Goal: Task Accomplishment & Management: Manage account settings

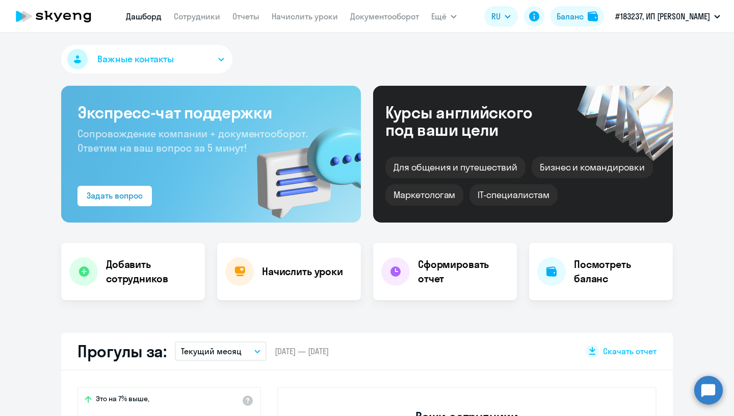
select select "30"
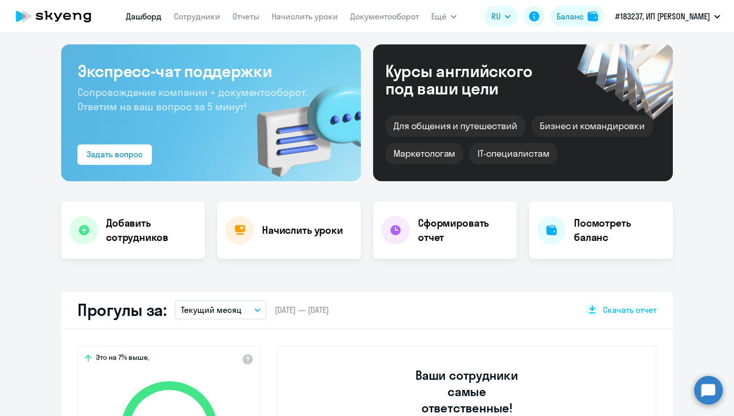
scroll to position [48, 0]
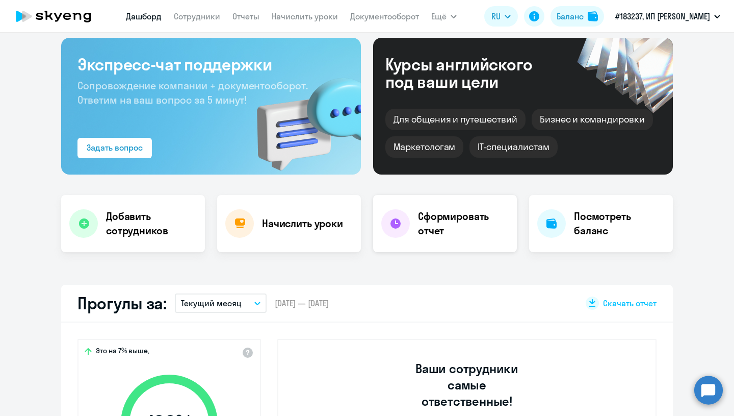
click at [438, 221] on h4 "Сформировать отчет" at bounding box center [463, 223] width 91 height 29
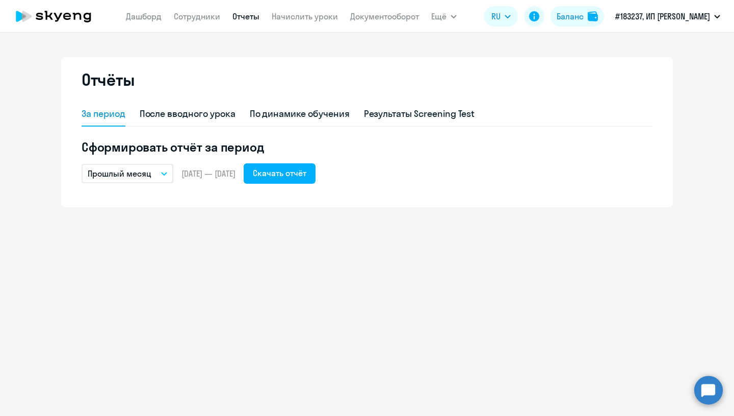
click at [167, 172] on icon "button" at bounding box center [164, 174] width 6 height 4
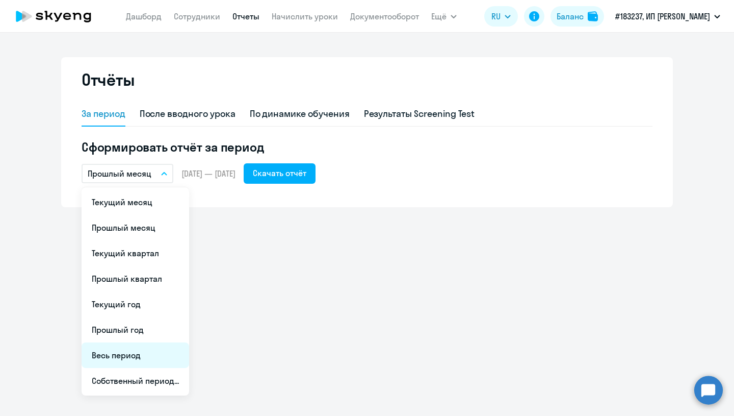
click at [119, 354] on li "Весь период" at bounding box center [136, 354] width 108 height 25
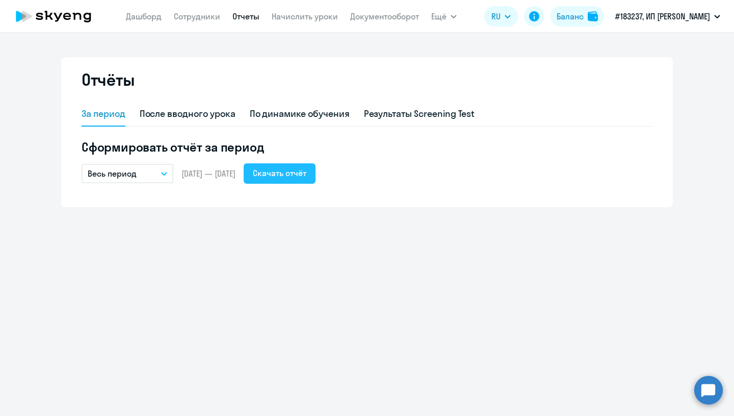
click at [306, 174] on div "Скачать отчёт" at bounding box center [280, 173] width 54 height 12
click at [152, 13] on link "Дашборд" at bounding box center [144, 16] width 36 height 10
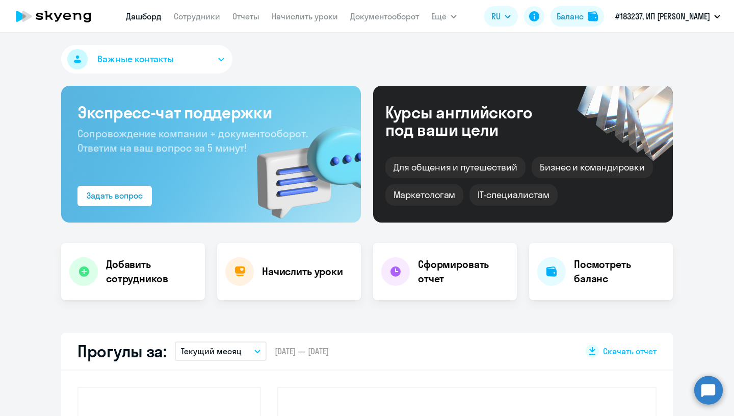
select select "30"
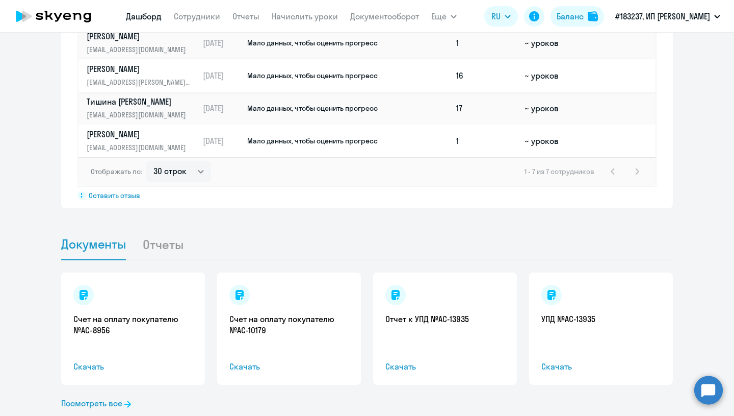
scroll to position [851, 0]
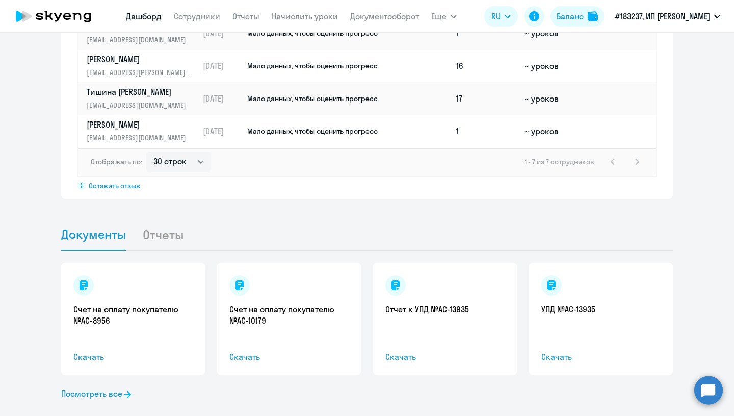
click at [168, 219] on li "Отчеты" at bounding box center [171, 234] width 58 height 31
click at [161, 219] on li "Отчеты" at bounding box center [171, 234] width 58 height 31
click at [82, 387] on link "Посмотреть все" at bounding box center [96, 393] width 70 height 12
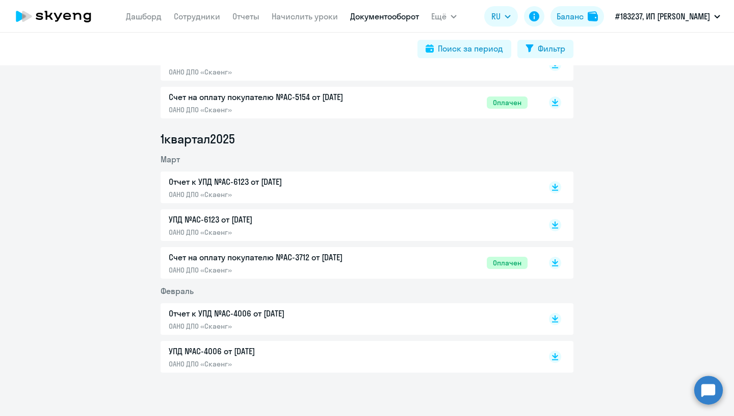
scroll to position [774, 0]
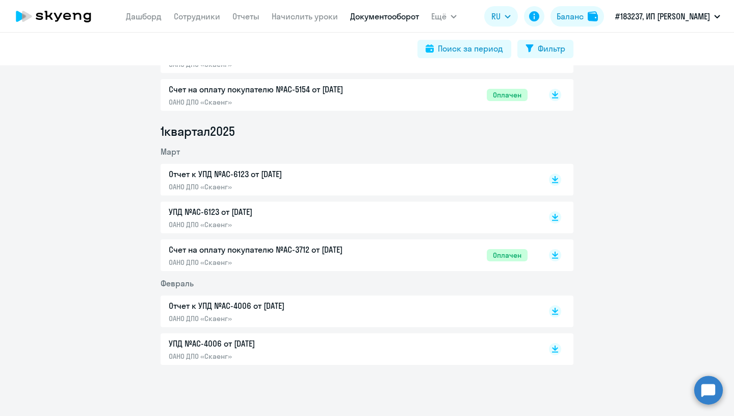
click at [237, 248] on p "Счет на оплату покупателю №AC-3712 от [DATE]" at bounding box center [276, 249] width 214 height 12
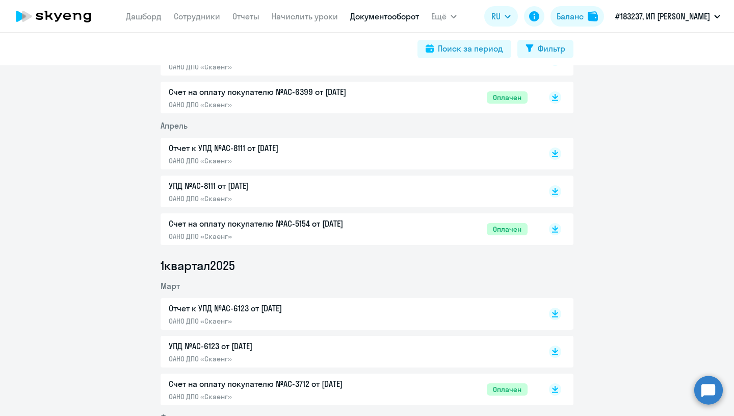
scroll to position [630, 0]
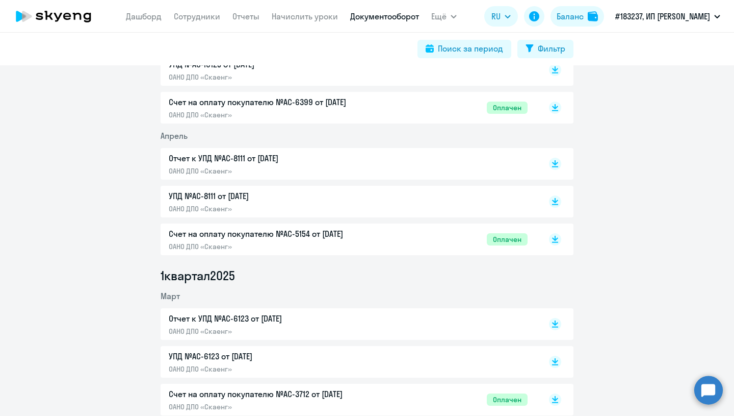
click at [287, 233] on p "Счет на оплату покупателю №AC-5154 от [DATE]" at bounding box center [276, 233] width 214 height 12
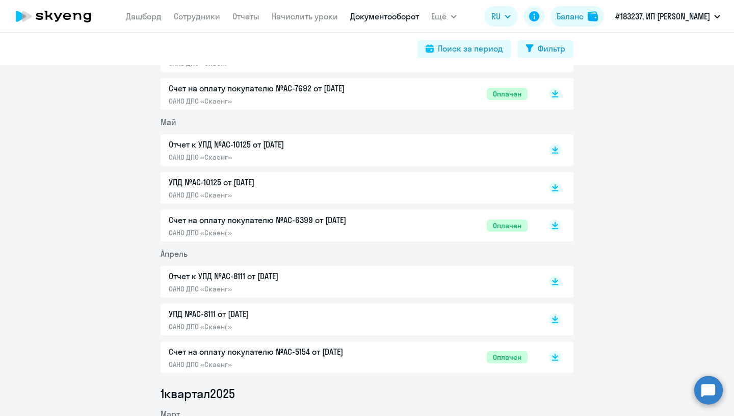
scroll to position [511, 0]
click at [220, 220] on p "Счет на оплату покупателю №AC-6399 от [DATE]" at bounding box center [276, 221] width 214 height 12
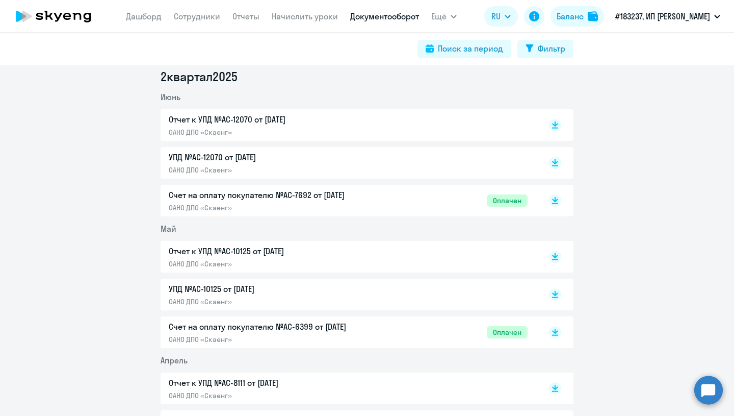
scroll to position [404, 0]
click at [243, 199] on p "Счет на оплату покупателю №AC-7692 от [DATE]" at bounding box center [276, 196] width 214 height 12
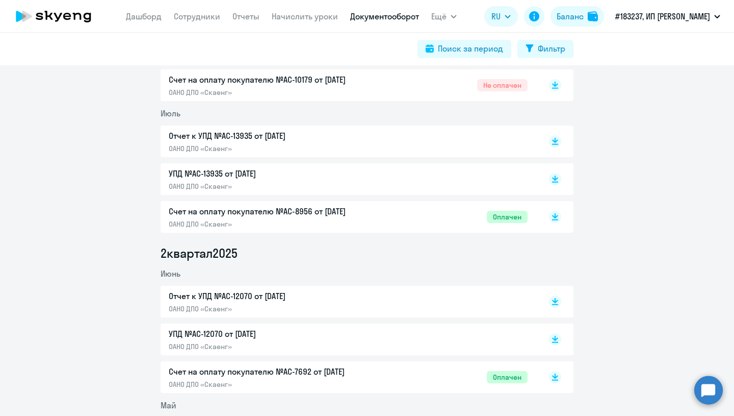
scroll to position [221, 0]
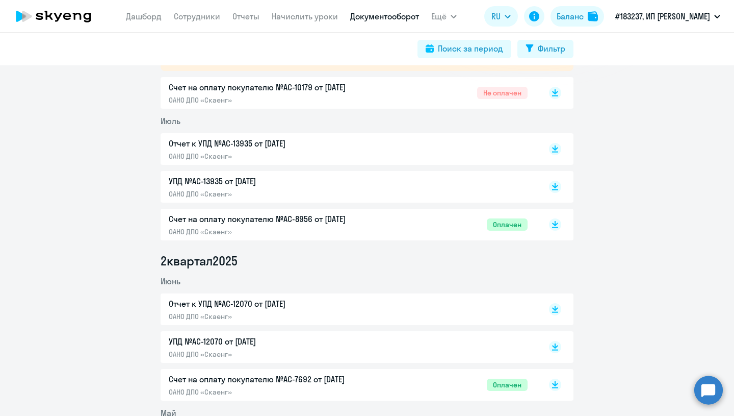
click at [236, 220] on p "Счет на оплату покупателю №AC-8956 от [DATE]" at bounding box center [276, 219] width 214 height 12
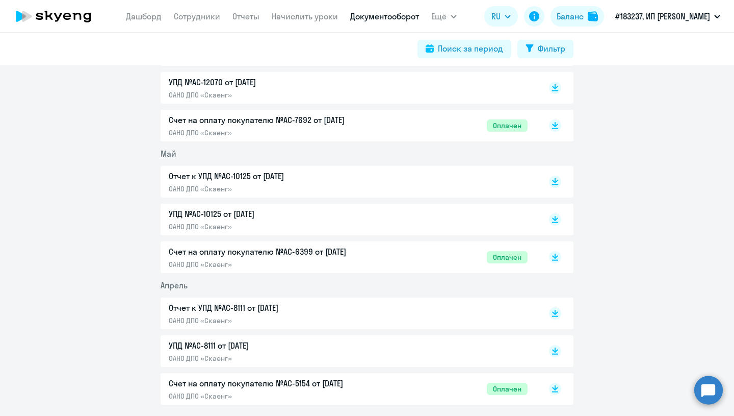
scroll to position [481, 0]
click at [497, 258] on span "Оплачен" at bounding box center [507, 256] width 41 height 12
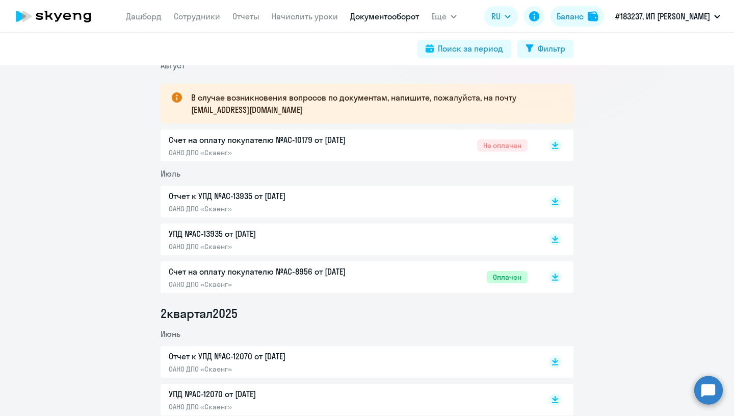
scroll to position [163, 0]
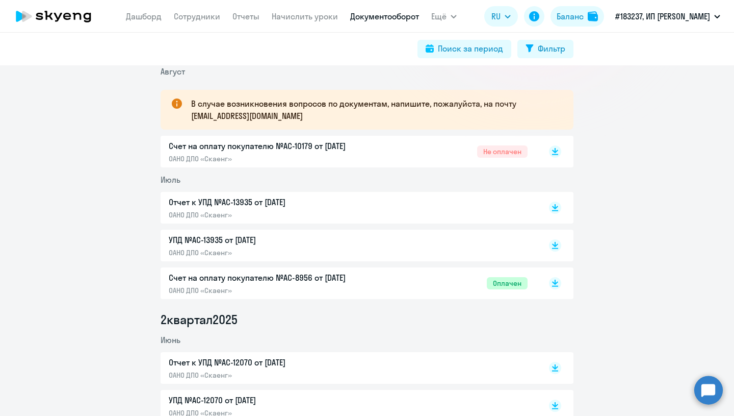
click at [500, 284] on span "Оплачен" at bounding box center [507, 283] width 41 height 12
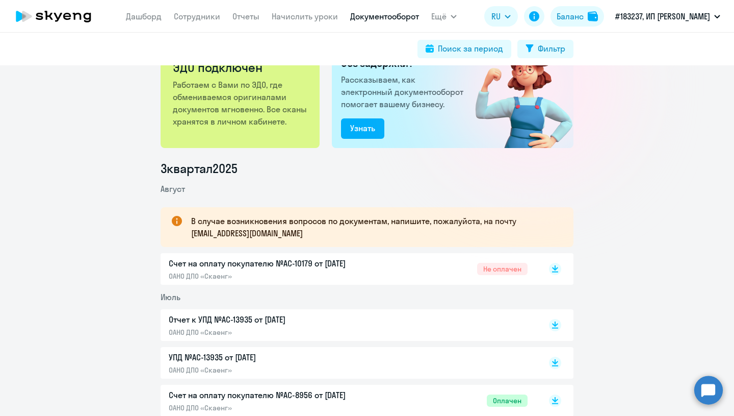
scroll to position [43, 0]
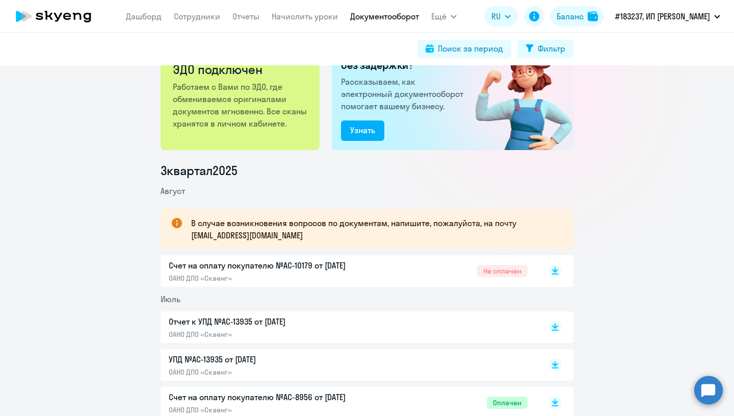
click at [330, 266] on p "Счет на оплату покупателю №AC-10179 от [DATE]" at bounding box center [276, 265] width 214 height 12
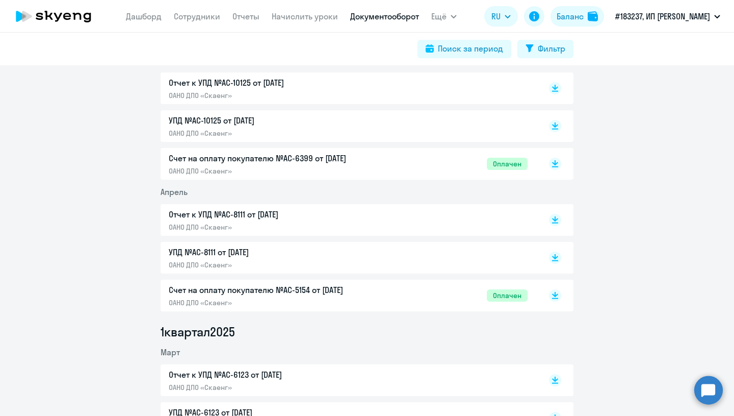
scroll to position [575, 0]
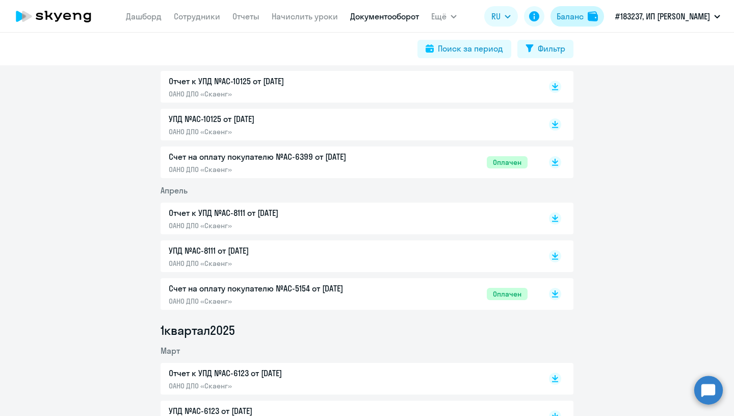
click at [577, 17] on div "Баланс" at bounding box center [570, 16] width 27 height 12
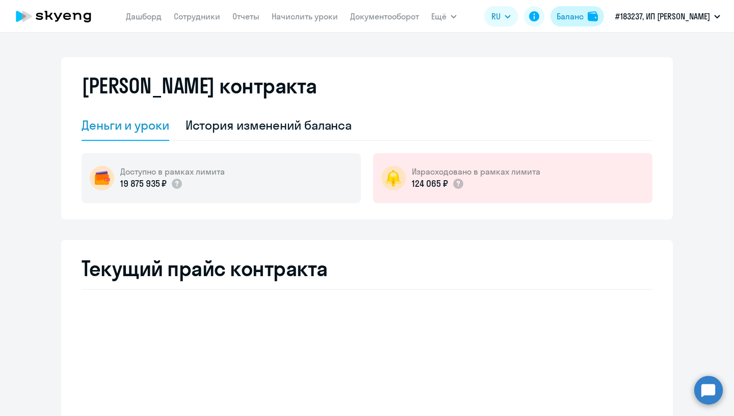
select select "english_adult_not_native_speaker"
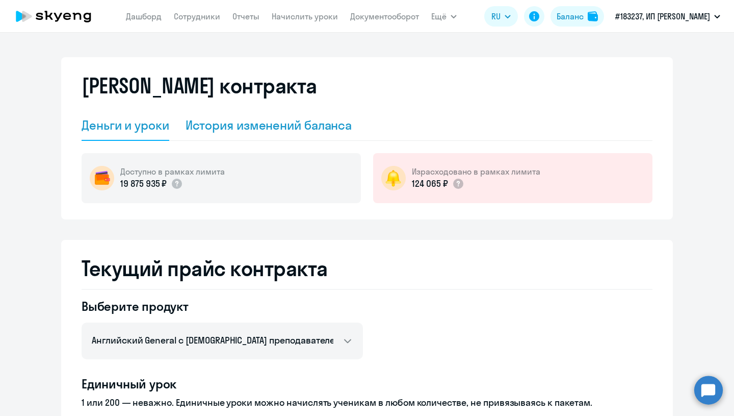
click at [295, 124] on div "История изменений баланса" at bounding box center [269, 125] width 167 height 16
